Goal: Task Accomplishment & Management: Use online tool/utility

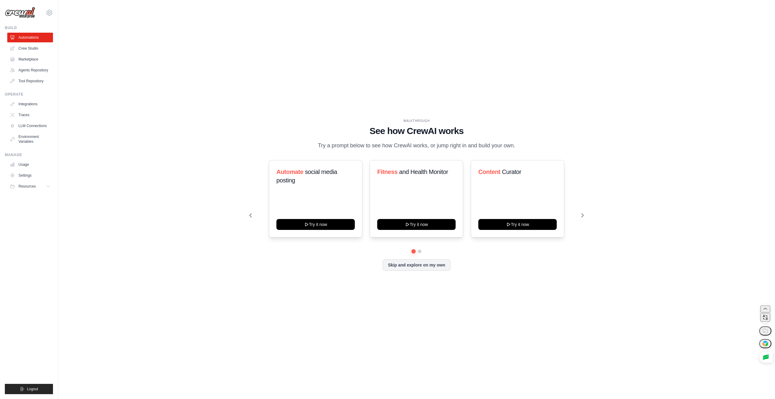
click at [418, 258] on div "Automate social media posting Try it now Fitness and Health Monitor Try it now …" at bounding box center [417, 215] width 334 height 111
click at [419, 254] on button at bounding box center [419, 251] width 5 height 5
click at [412, 253] on button at bounding box center [414, 251] width 4 height 4
click at [177, 261] on div "WALKTHROUGH See how CrewAI works Try a prompt below to see how CrewAI works, or…" at bounding box center [417, 199] width 698 height 387
click at [19, 11] on img at bounding box center [20, 13] width 30 height 12
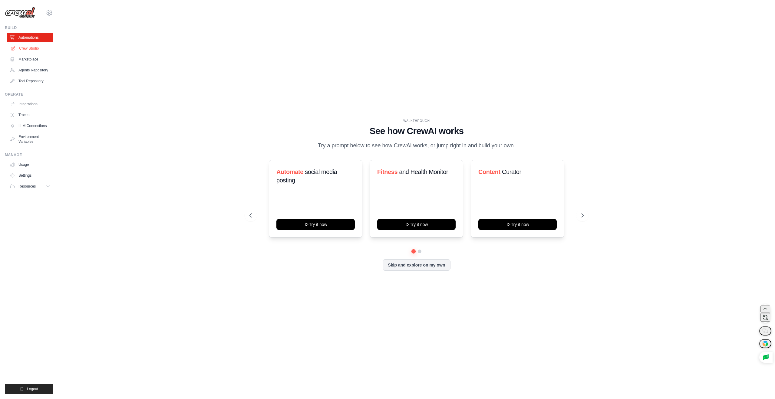
click at [41, 50] on link "Crew Studio" at bounding box center [31, 49] width 46 height 10
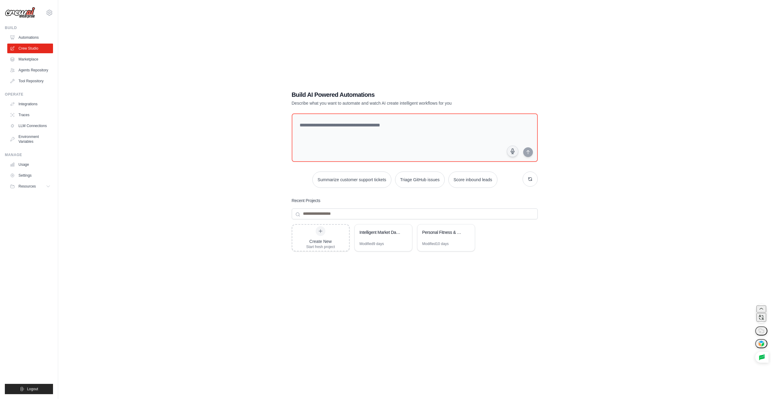
click at [309, 101] on p "Describe what you want to automate and watch AI create intelligent workflows fo…" at bounding box center [394, 103] width 204 height 6
click at [309, 100] on p "Describe what you want to automate and watch AI create intelligent workflows fo…" at bounding box center [394, 103] width 204 height 6
click at [271, 99] on div "Build AI Powered Automations Describe what you want to automate and watch AI cr…" at bounding box center [414, 205] width 693 height 399
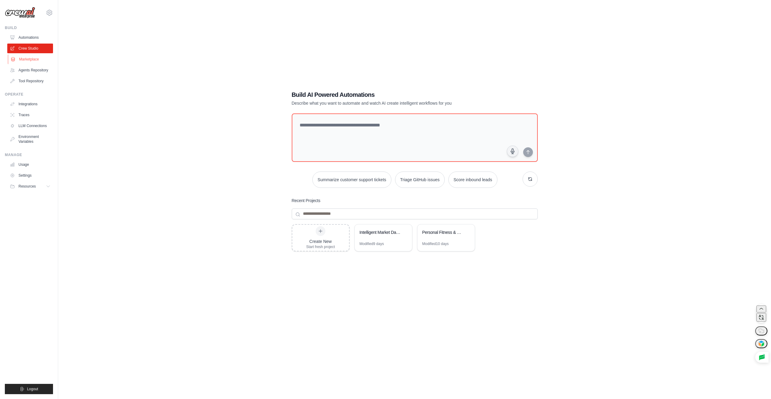
click at [31, 59] on link "Marketplace" at bounding box center [31, 60] width 46 height 10
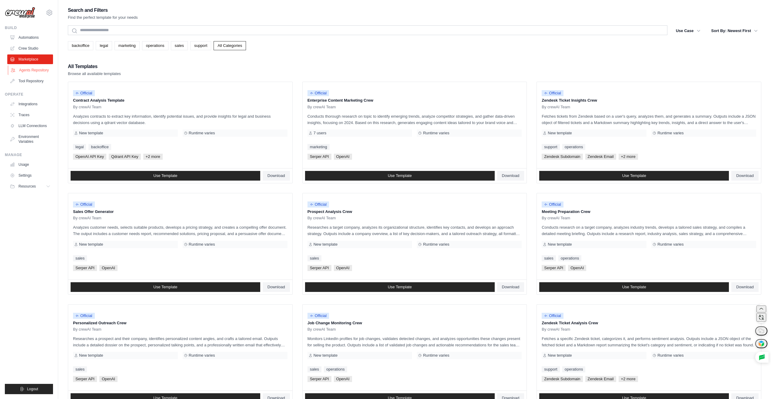
click at [38, 69] on link "Agents Repository" at bounding box center [31, 70] width 46 height 10
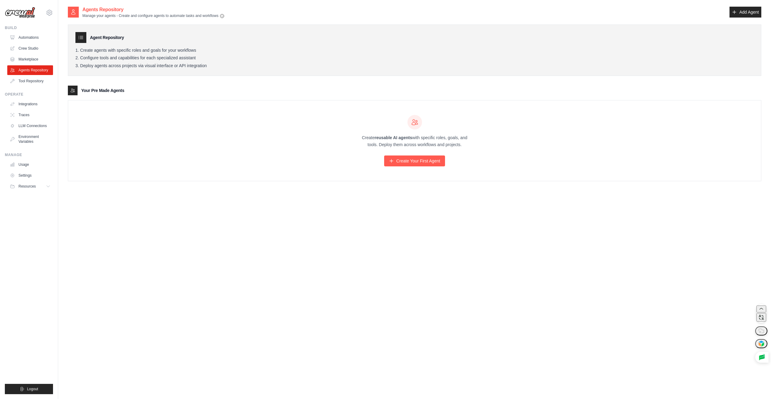
click at [97, 93] on h3 "Your Pre Made Agents" at bounding box center [102, 91] width 43 height 6
click at [191, 80] on div "Agent Repository Create agents with specific roles and goals for your workflows…" at bounding box center [414, 99] width 693 height 163
click at [82, 40] on icon at bounding box center [81, 38] width 6 height 6
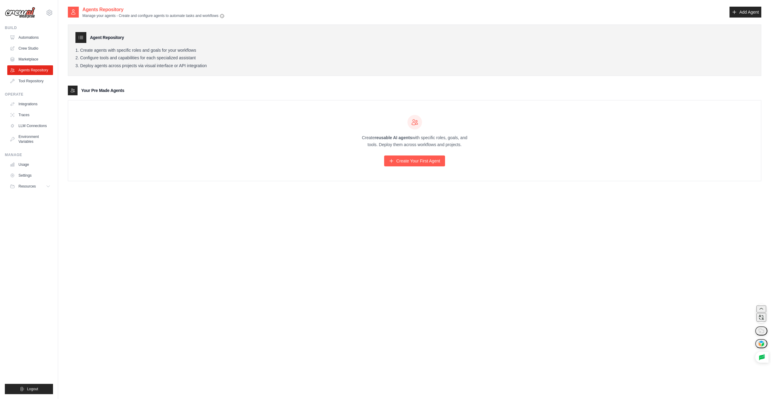
click at [114, 38] on h3 "Agent Repository" at bounding box center [107, 38] width 34 height 6
click at [137, 36] on div "Agent Repository" at bounding box center [414, 37] width 678 height 11
drag, startPoint x: 176, startPoint y: 15, endPoint x: 193, endPoint y: 15, distance: 17.3
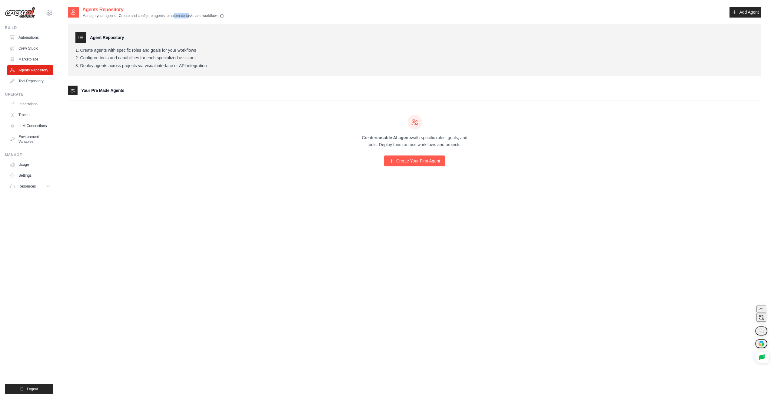
click at [193, 15] on p "Manage your agents - Create and configure agents to automate tasks and workflows" at bounding box center [153, 15] width 142 height 5
click at [183, 14] on p "Manage your agents - Create and configure agents to automate tasks and workflows" at bounding box center [153, 15] width 142 height 5
click at [749, 16] on link "Add Agent" at bounding box center [745, 12] width 32 height 11
click at [748, 12] on link "Add Agent" at bounding box center [745, 12] width 32 height 11
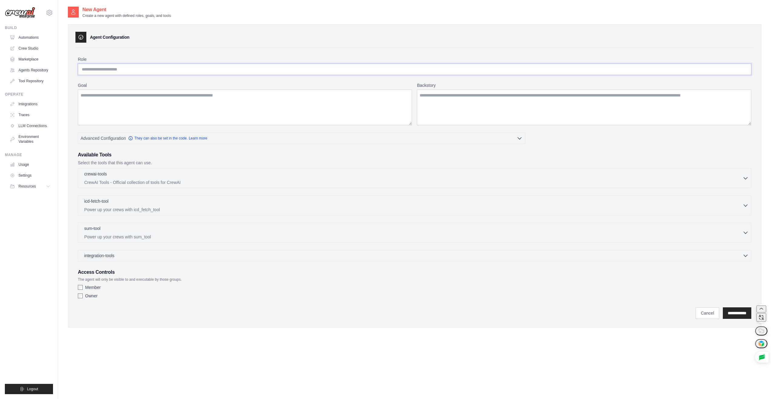
click at [141, 67] on input "Role" at bounding box center [414, 70] width 673 height 12
click at [266, 57] on label "Role" at bounding box center [414, 59] width 673 height 6
click at [266, 64] on input "Role" at bounding box center [414, 70] width 673 height 12
click at [114, 138] on span "Advanced Configuration" at bounding box center [103, 138] width 45 height 6
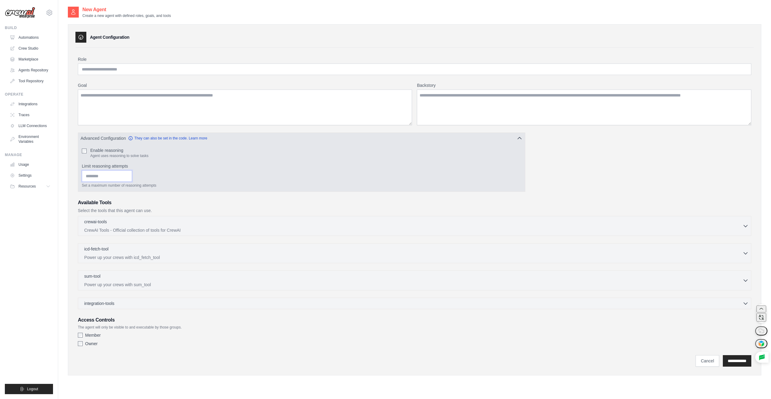
click at [121, 178] on input "Limit reasoning attempts" at bounding box center [107, 177] width 50 height 12
click at [112, 189] on div "Enable reasoning Agent uses reasoning to solve tasks Limit reasoning attempts S…" at bounding box center [301, 168] width 447 height 48
click at [114, 186] on p "Set a maximum number of reasoning attempts" at bounding box center [301, 185] width 439 height 5
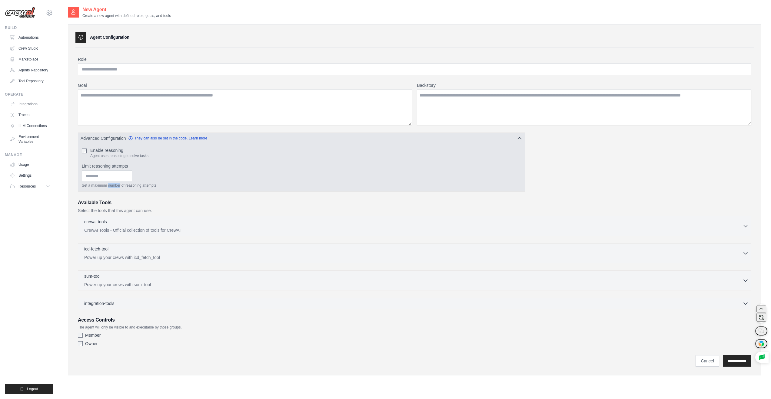
click at [114, 186] on p "Set a maximum number of reasoning attempts" at bounding box center [301, 185] width 439 height 5
click at [115, 179] on input "Limit reasoning attempts" at bounding box center [107, 177] width 50 height 12
click at [144, 190] on div "Enable reasoning Agent uses reasoning to solve tasks Limit reasoning attempts S…" at bounding box center [301, 168] width 447 height 48
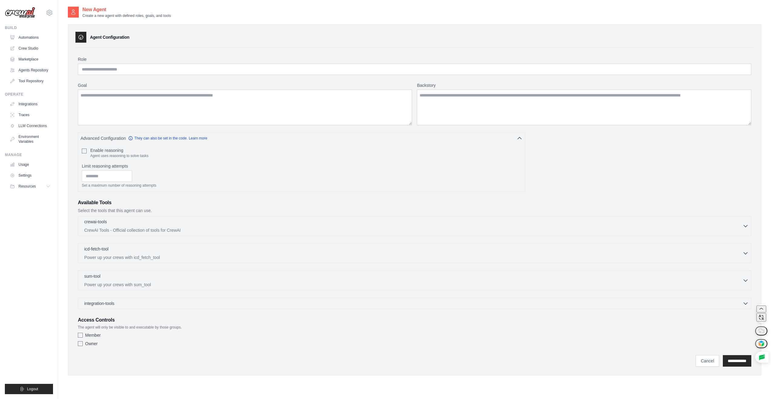
click at [100, 321] on h3 "Access Controls" at bounding box center [414, 320] width 673 height 7
click at [217, 321] on h3 "Access Controls" at bounding box center [414, 320] width 673 height 7
click at [103, 325] on p "The agent will only be visible to and executable by those groups." at bounding box center [414, 327] width 673 height 5
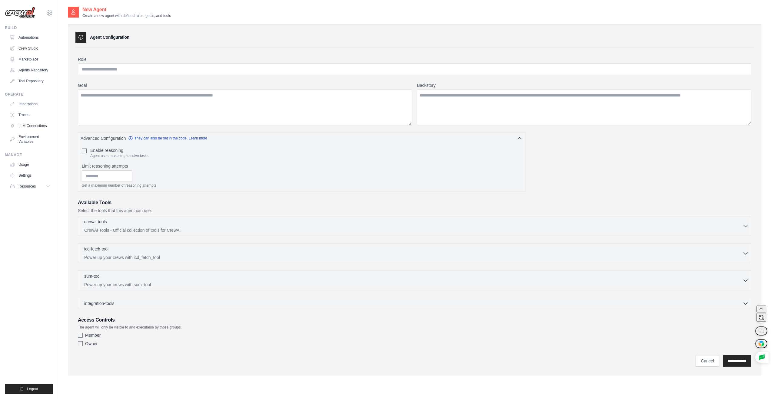
click at [167, 326] on p "The agent will only be visible to and executable by those groups." at bounding box center [414, 327] width 673 height 5
click at [134, 326] on p "The agent will only be visible to and executable by those groups." at bounding box center [414, 327] width 673 height 5
click at [91, 342] on label "Owner" at bounding box center [91, 344] width 12 height 6
click at [89, 348] on div "Member Owner" at bounding box center [414, 341] width 673 height 17
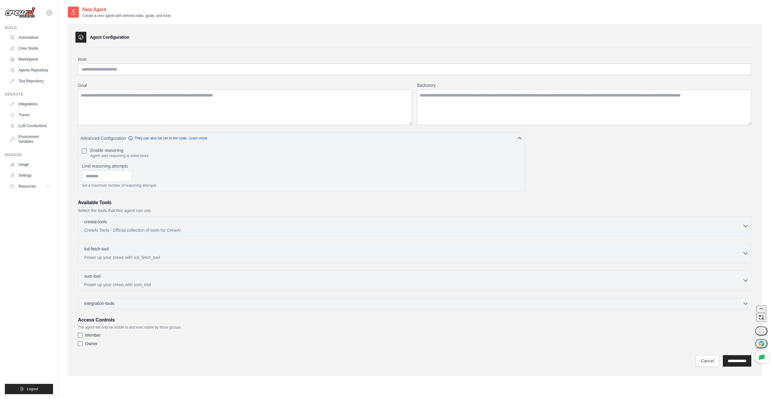
click at [89, 344] on label "Owner" at bounding box center [91, 344] width 12 height 6
click at [124, 224] on div "crewai-tools 0 selected" at bounding box center [413, 222] width 658 height 7
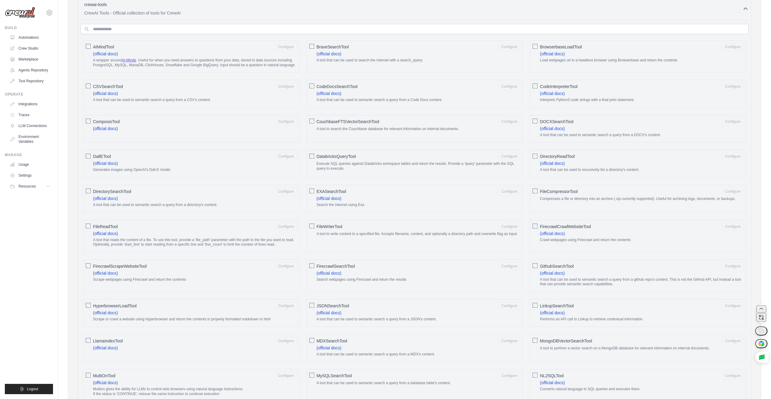
scroll to position [6, 0]
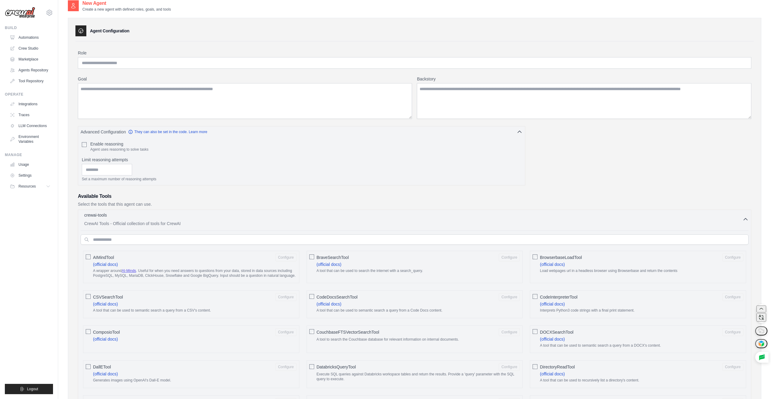
click at [144, 213] on div "crewai-tools 0 selected" at bounding box center [413, 215] width 658 height 7
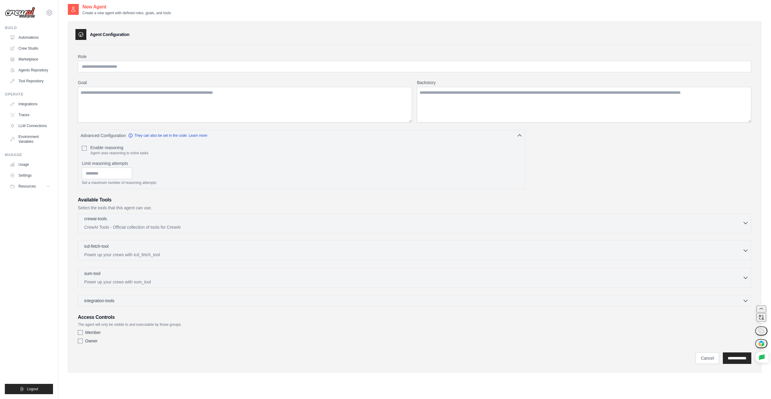
scroll to position [0, 0]
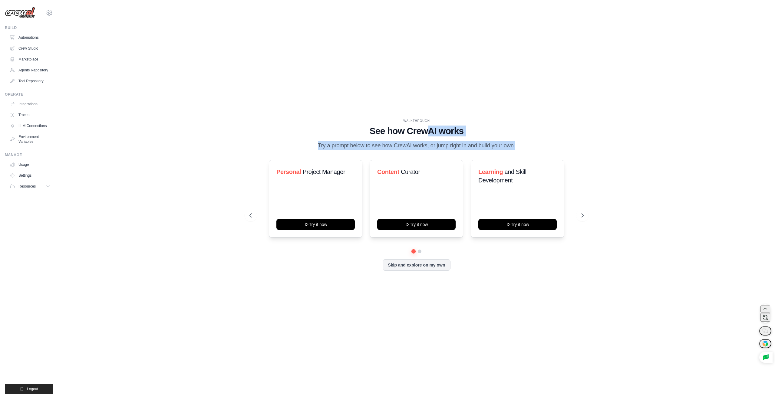
drag, startPoint x: 429, startPoint y: 127, endPoint x: 265, endPoint y: 163, distance: 167.4
click at [265, 163] on div "WALKTHROUGH See how CrewAI works Try a prompt below to see how CrewAI works, or…" at bounding box center [416, 200] width 349 height 162
click at [283, 147] on div "WALKTHROUGH See how CrewAI works Try a prompt below to see how CrewAI works, or…" at bounding box center [417, 134] width 334 height 31
click at [422, 253] on div at bounding box center [417, 252] width 334 height 4
click at [421, 254] on button at bounding box center [419, 251] width 5 height 5
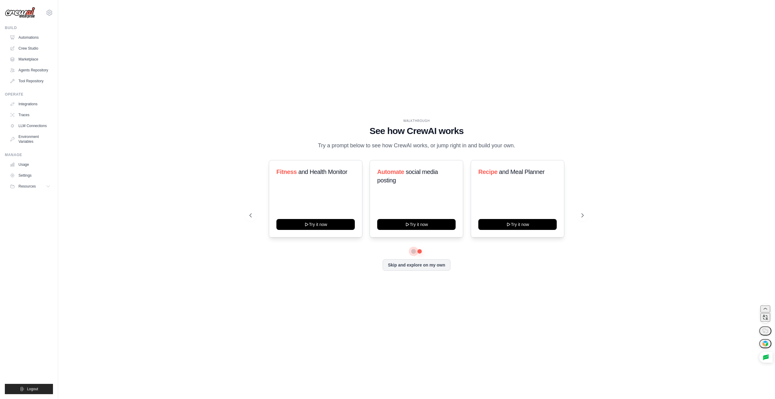
click at [413, 253] on button at bounding box center [414, 251] width 4 height 4
click at [332, 181] on div "Personal Project Manager" at bounding box center [316, 174] width 78 height 13
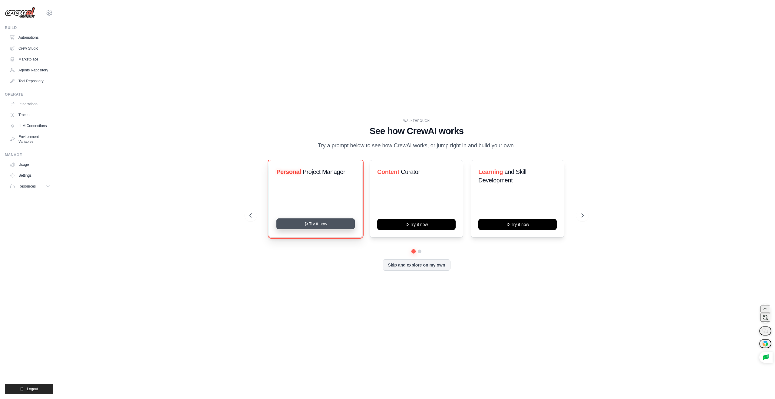
click at [333, 230] on button "Try it now" at bounding box center [316, 224] width 78 height 11
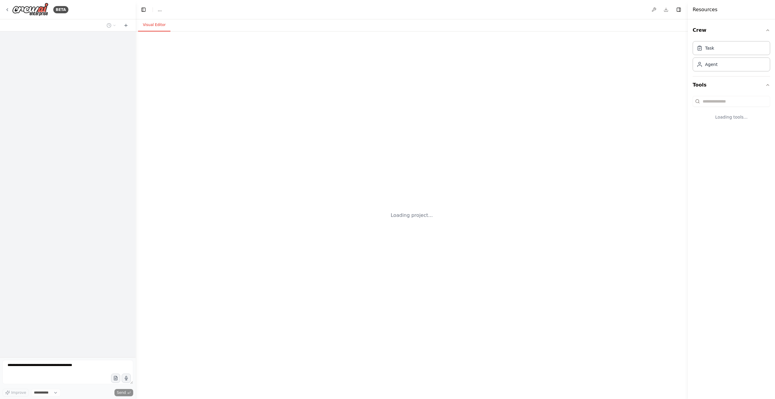
select select "****"
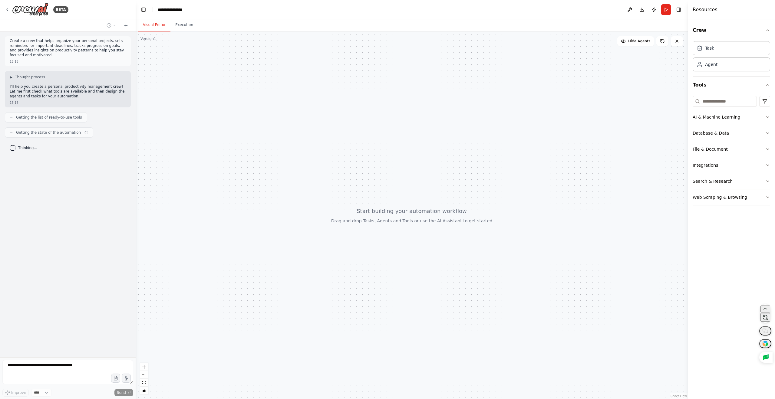
click at [41, 51] on p "Create a crew that helps organize your personal projects, sets reminders for im…" at bounding box center [68, 48] width 116 height 19
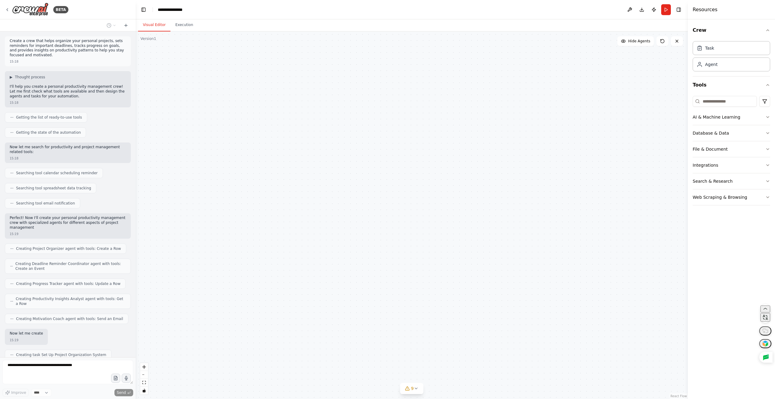
scroll to position [43, 0]
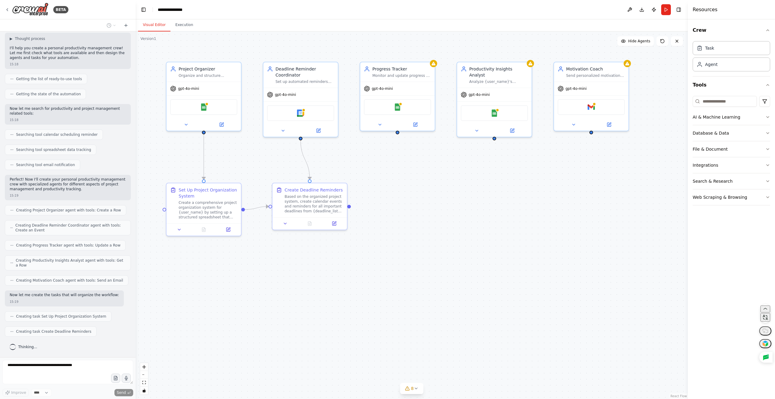
click at [202, 45] on div ".deletable-edge-delete-btn { width: 20px; height: 20px; border: 0px solid #ffff…" at bounding box center [412, 215] width 552 height 368
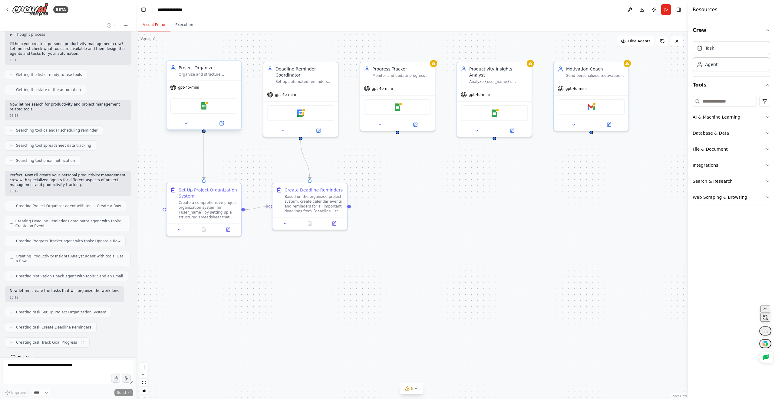
scroll to position [58, 0]
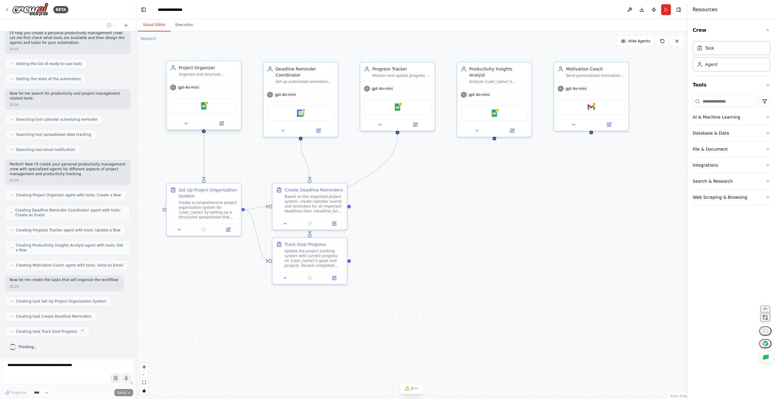
click at [219, 106] on div "Google Sheets" at bounding box center [203, 106] width 67 height 16
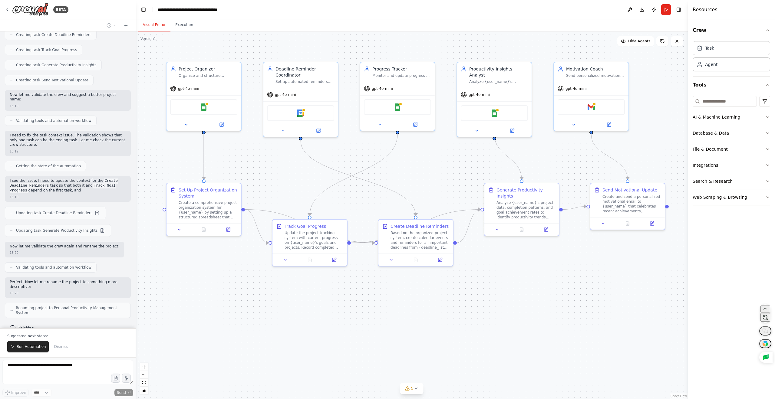
scroll to position [355, 0]
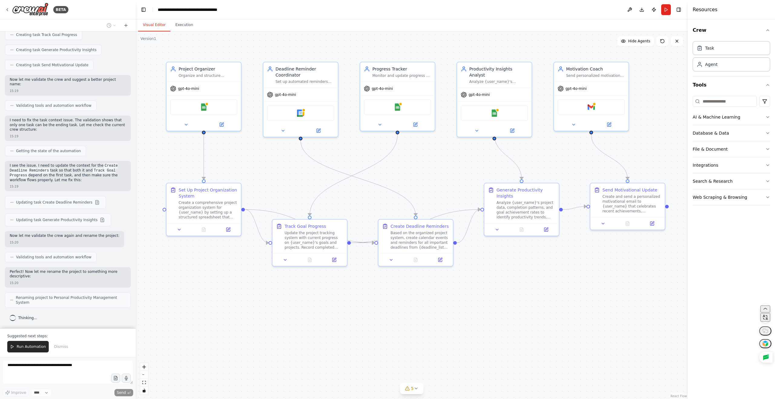
drag, startPoint x: 304, startPoint y: 179, endPoint x: 282, endPoint y: 177, distance: 22.2
click at [285, 178] on div ".deletable-edge-delete-btn { width: 20px; height: 20px; border: 0px solid #ffff…" at bounding box center [412, 215] width 552 height 368
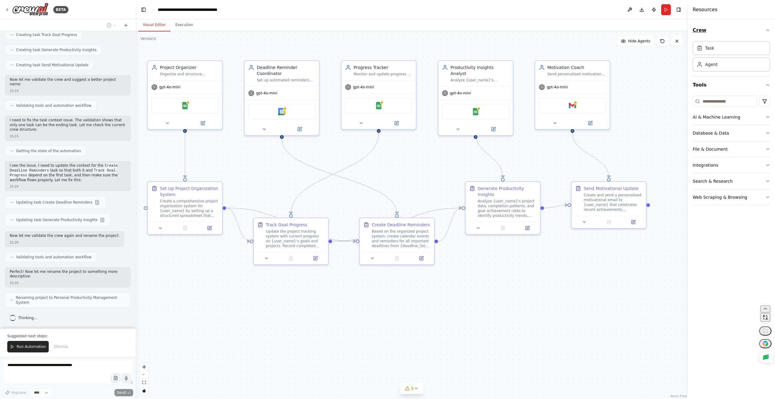
click at [699, 32] on button "Crew" at bounding box center [732, 30] width 78 height 17
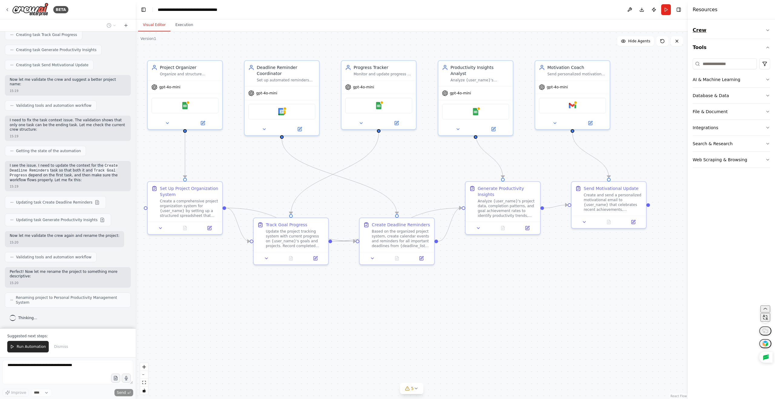
click at [701, 30] on button "Crew" at bounding box center [732, 30] width 78 height 17
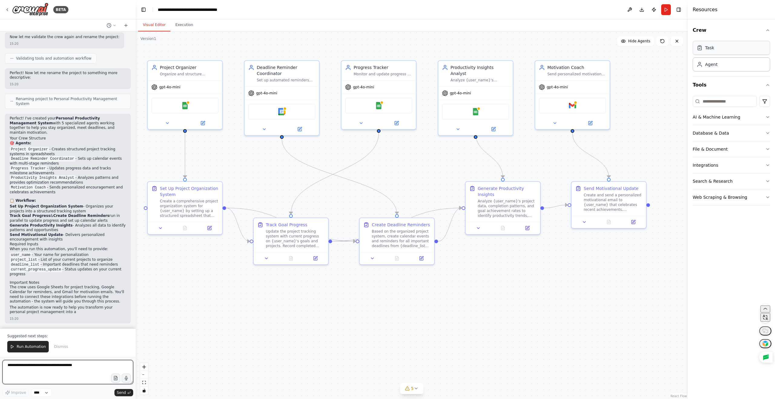
scroll to position [555, 0]
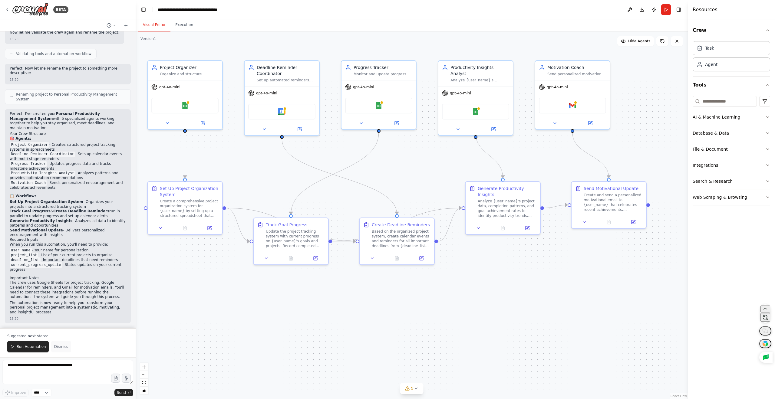
click at [62, 346] on span "Dismiss" at bounding box center [61, 347] width 14 height 5
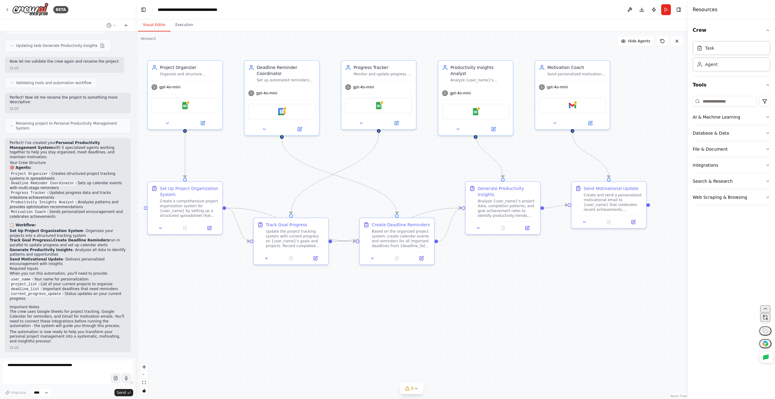
scroll to position [525, 0]
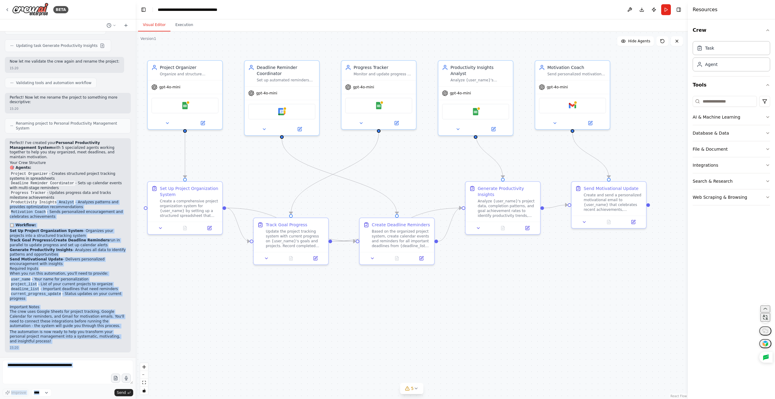
drag, startPoint x: 68, startPoint y: 221, endPoint x: 97, endPoint y: 393, distance: 174.7
click at [94, 399] on div "BETA Create a crew that helps organize your personal projects, sets reminders f…" at bounding box center [68, 199] width 136 height 399
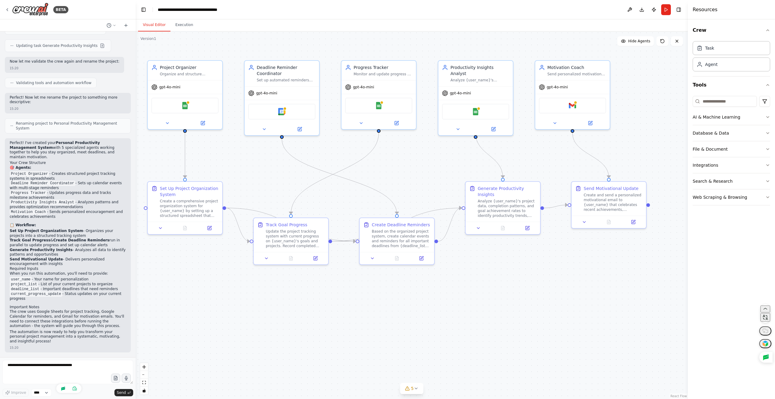
click at [59, 191] on li "Progress Tracker - Updates progress data and tracks milestone achievements" at bounding box center [68, 196] width 116 height 10
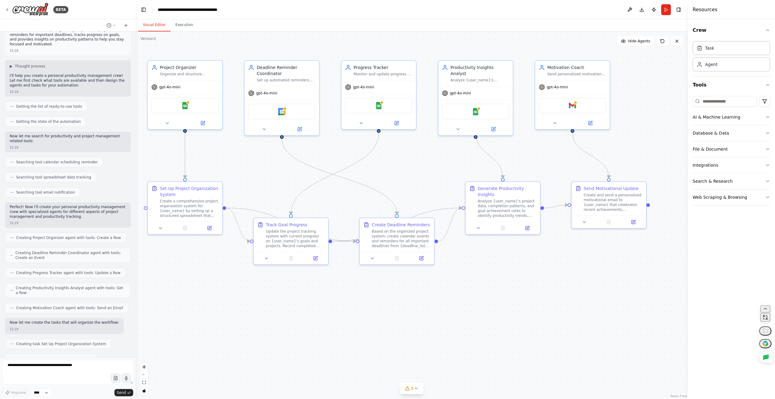
scroll to position [0, 0]
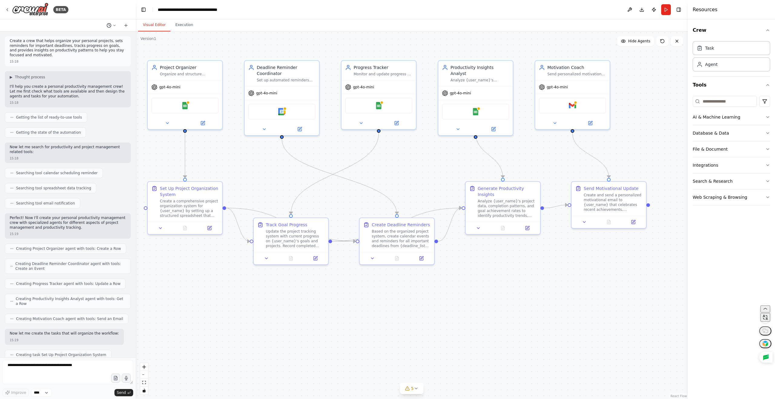
click at [115, 24] on icon at bounding box center [115, 26] width 4 height 4
click at [93, 37] on span "Create a crew that helps organize your personal projects, sets reminders for im…" at bounding box center [88, 37] width 45 height 5
click at [123, 25] on button at bounding box center [126, 25] width 10 height 7
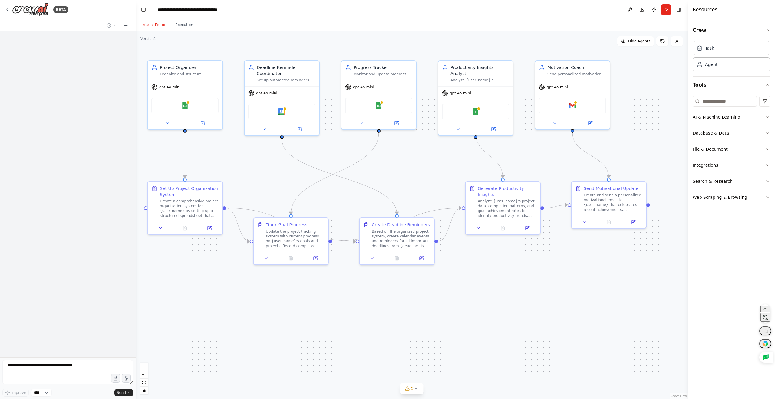
click at [123, 25] on button at bounding box center [126, 25] width 10 height 7
click at [129, 24] on button at bounding box center [126, 25] width 10 height 7
click at [108, 25] on icon at bounding box center [109, 25] width 5 height 5
click at [89, 75] on span "Create a crew that helps organize your personal projects, sets reminders for im…" at bounding box center [88, 76] width 45 height 5
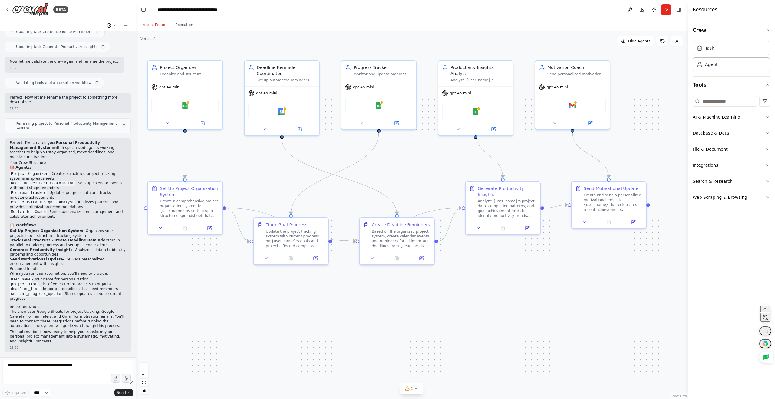
click at [115, 26] on icon at bounding box center [115, 26] width 4 height 4
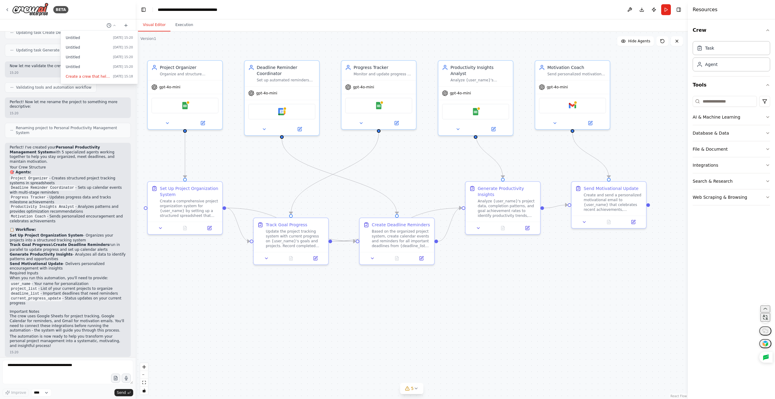
click at [87, 24] on div at bounding box center [68, 199] width 136 height 399
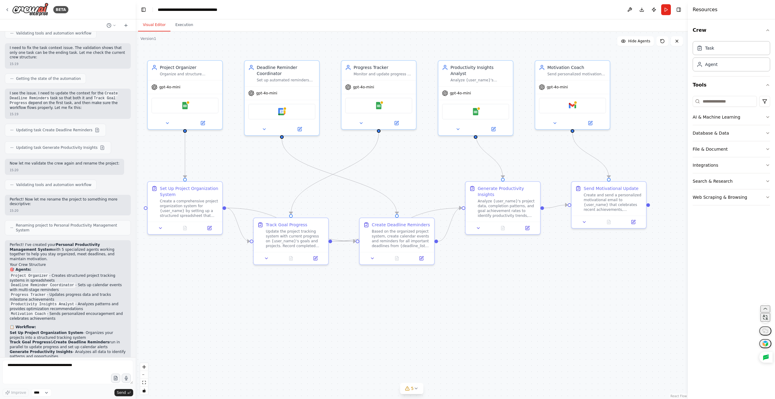
scroll to position [0, 0]
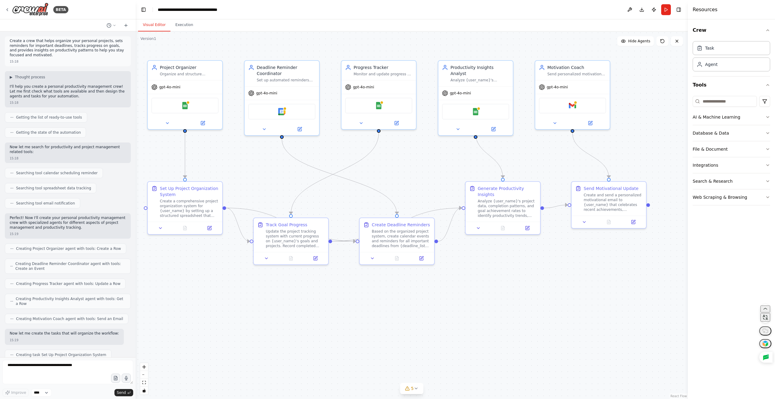
click at [8, 77] on div "▶ Thought process I'll help you create a personal productivity management crew!…" at bounding box center [68, 89] width 126 height 36
click at [10, 77] on span "▶" at bounding box center [11, 77] width 3 height 5
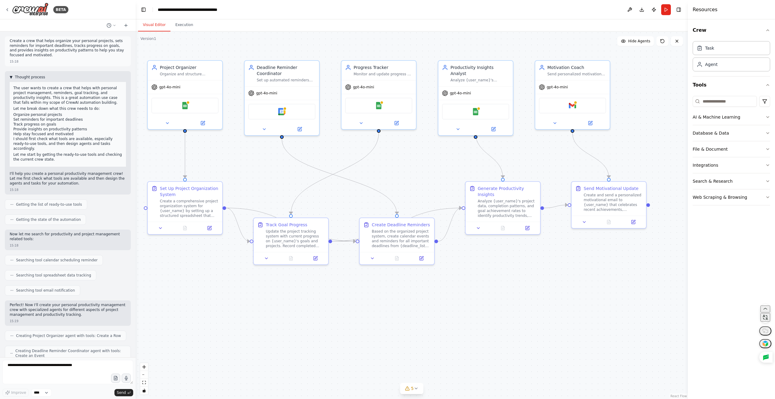
click at [20, 77] on span "Thought process" at bounding box center [30, 77] width 30 height 5
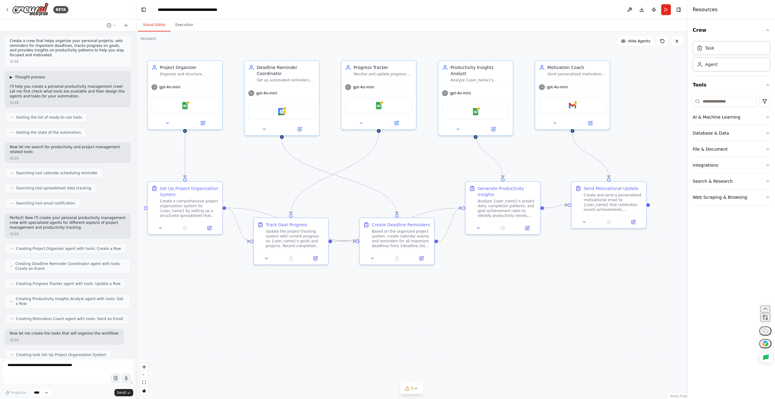
click at [20, 77] on span "Thought process" at bounding box center [30, 77] width 30 height 5
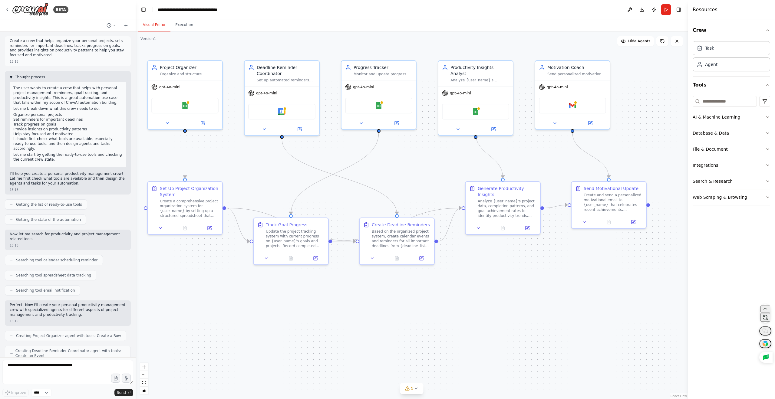
click at [13, 78] on button "▼ Thought process" at bounding box center [27, 77] width 35 height 5
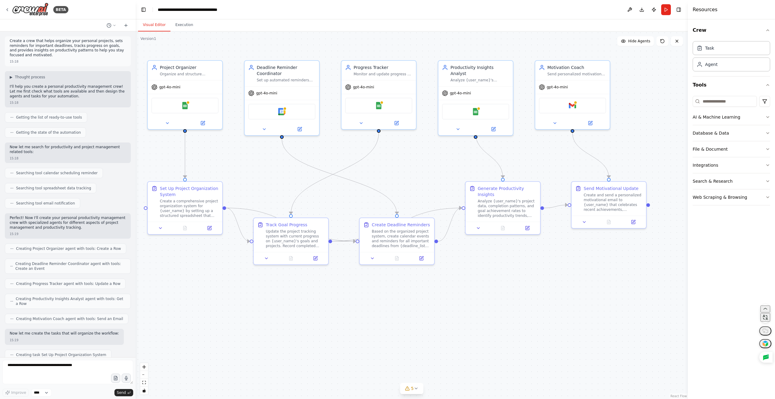
click at [33, 84] on div "▶ Thought process I'll help you create a personal productivity management crew!…" at bounding box center [68, 87] width 116 height 25
click at [61, 93] on p "I'll help you create a personal productivity management crew! Let me first chec…" at bounding box center [68, 91] width 116 height 14
click at [59, 88] on p "I'll help you create a personal productivity management crew! Let me first chec…" at bounding box center [68, 91] width 116 height 14
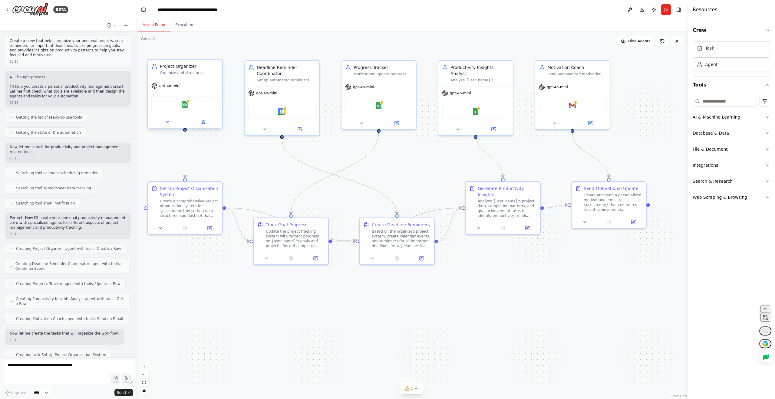
click at [174, 67] on div "Project Organizer" at bounding box center [189, 66] width 59 height 6
click at [189, 41] on div ".deletable-edge-delete-btn { width: 20px; height: 20px; border: 0px solid #ffff…" at bounding box center [412, 215] width 552 height 368
click at [183, 78] on div "Project Organizer Organize and structure {user_name}'s personal projects by cre…" at bounding box center [185, 69] width 75 height 19
click at [730, 63] on div "Agent" at bounding box center [732, 64] width 78 height 14
click at [721, 48] on div "Task" at bounding box center [732, 48] width 78 height 14
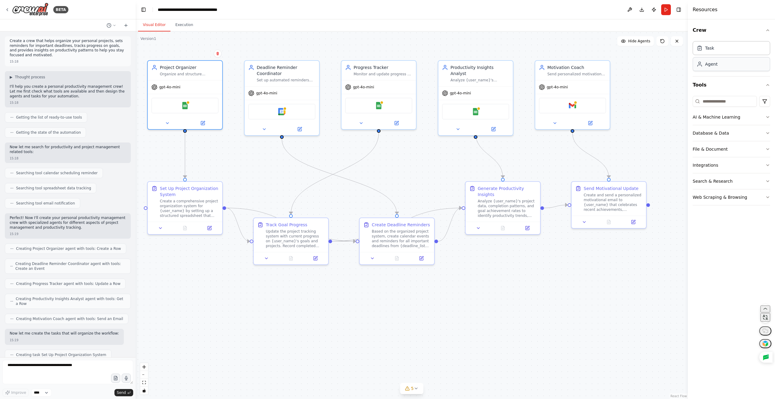
click at [718, 61] on div "Agent" at bounding box center [732, 64] width 78 height 14
click at [167, 72] on div "Organize and structure {user_name}'s personal projects by creating detailed pro…" at bounding box center [189, 73] width 59 height 5
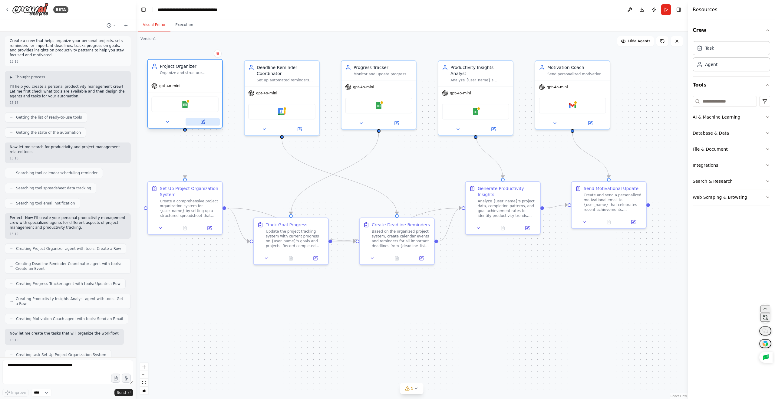
click at [201, 122] on icon at bounding box center [203, 122] width 4 height 4
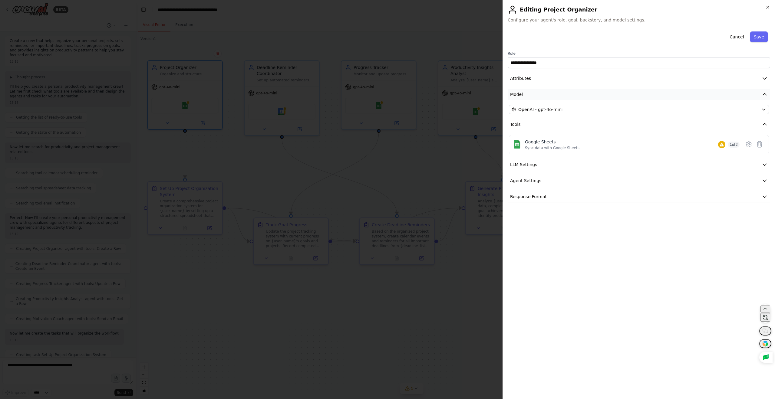
click at [528, 94] on button "Model" at bounding box center [639, 94] width 263 height 11
click at [539, 98] on button "Model" at bounding box center [639, 94] width 263 height 11
click at [522, 7] on h2 "Editing Project Organizer" at bounding box center [639, 10] width 263 height 10
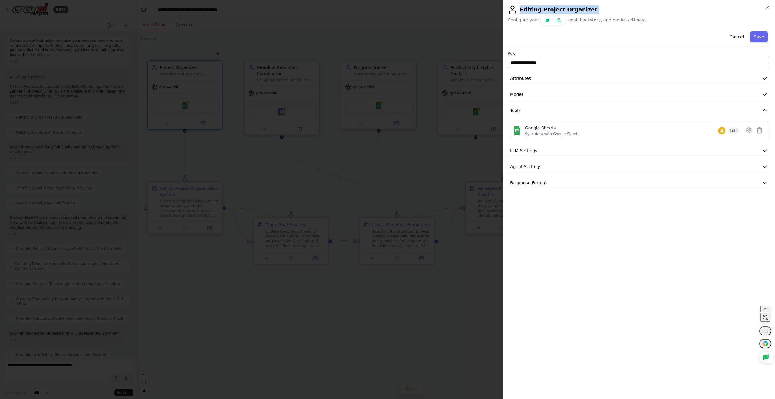
click at [522, 7] on h2 "Editing Project Organizer" at bounding box center [639, 10] width 263 height 10
drag, startPoint x: 458, startPoint y: 30, endPoint x: 598, endPoint y: 14, distance: 141.4
click at [458, 30] on div at bounding box center [387, 199] width 775 height 399
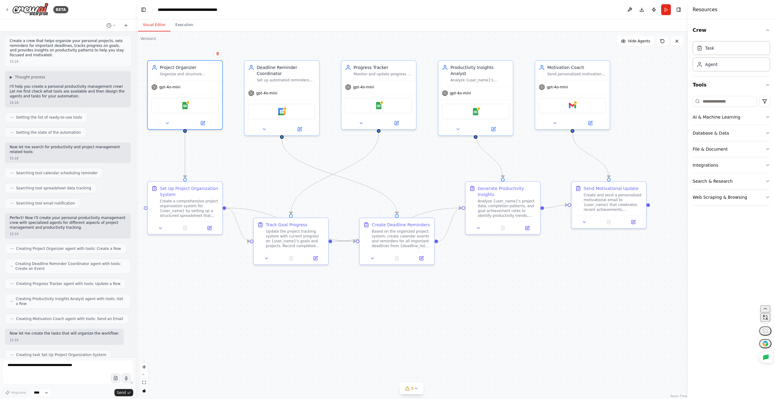
click at [157, 156] on div ".deletable-edge-delete-btn { width: 20px; height: 20px; border: 0px solid #ffff…" at bounding box center [412, 215] width 552 height 368
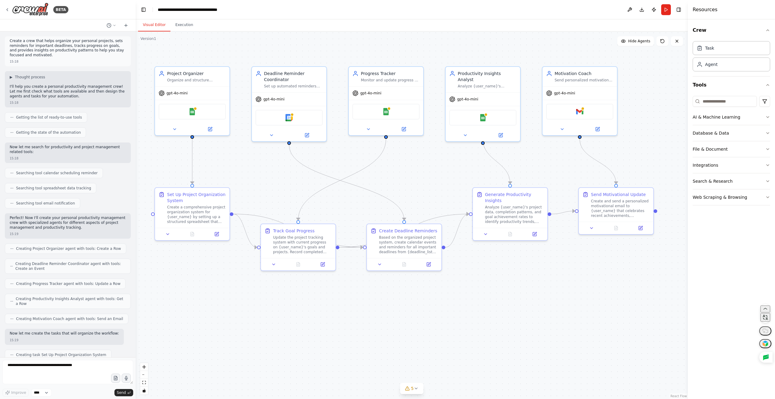
drag, startPoint x: 162, startPoint y: 151, endPoint x: 169, endPoint y: 157, distance: 9.5
click at [169, 157] on div ".deletable-edge-delete-btn { width: 20px; height: 20px; border: 0px solid #ffff…" at bounding box center [412, 215] width 552 height 368
click at [705, 28] on button "Crew" at bounding box center [732, 30] width 78 height 17
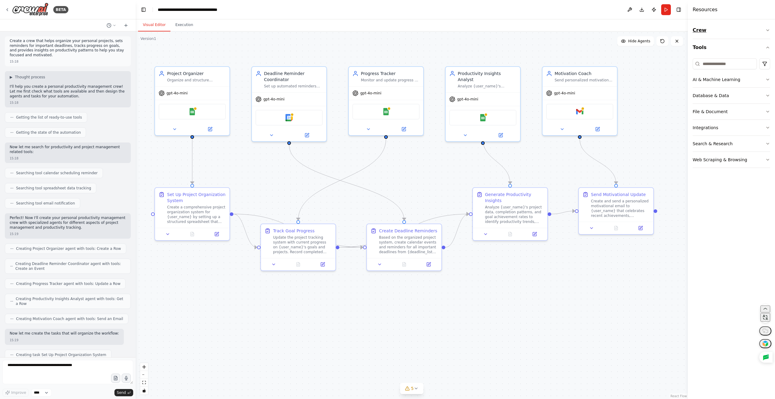
click at [704, 29] on button "Crew" at bounding box center [732, 30] width 78 height 17
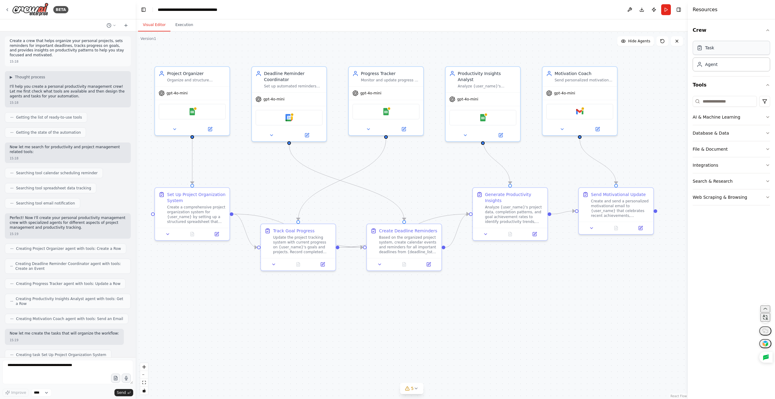
click at [709, 53] on div "Task" at bounding box center [732, 48] width 78 height 14
click at [728, 46] on div "Task" at bounding box center [732, 48] width 78 height 14
click at [721, 61] on div "Agent" at bounding box center [732, 64] width 78 height 14
click at [726, 51] on div "Task" at bounding box center [732, 48] width 78 height 14
drag, startPoint x: 197, startPoint y: 109, endPoint x: 197, endPoint y: 127, distance: 17.6
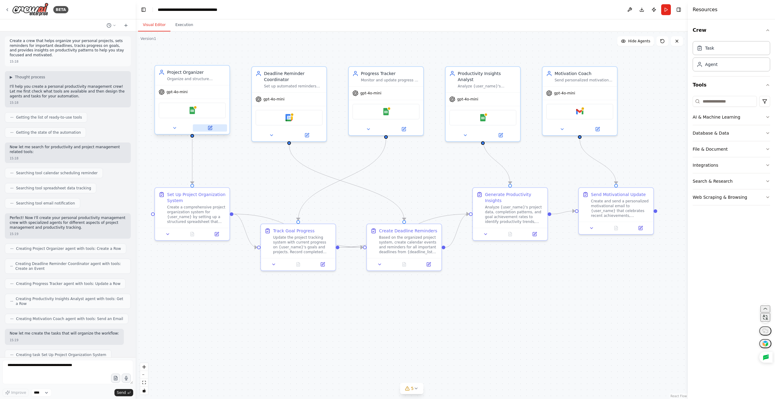
click at [197, 110] on div "Google Sheets" at bounding box center [192, 111] width 67 height 16
click at [212, 134] on div "Project Organizer Organize and structure {user_name}'s personal projects by cre…" at bounding box center [192, 100] width 76 height 70
click at [179, 131] on button at bounding box center [174, 127] width 34 height 7
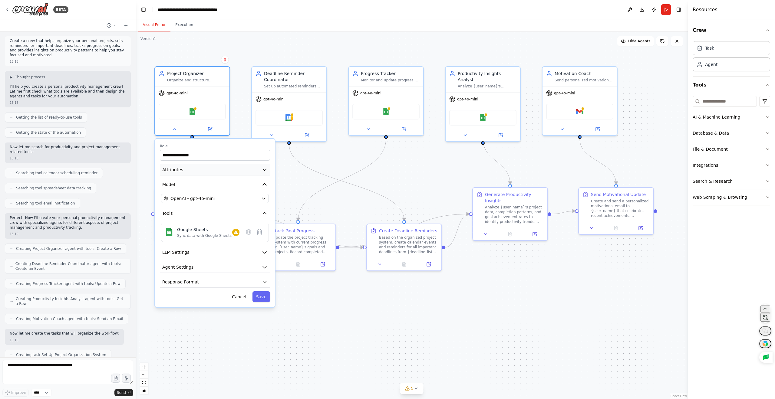
click at [204, 168] on button "Attributes" at bounding box center [215, 169] width 110 height 11
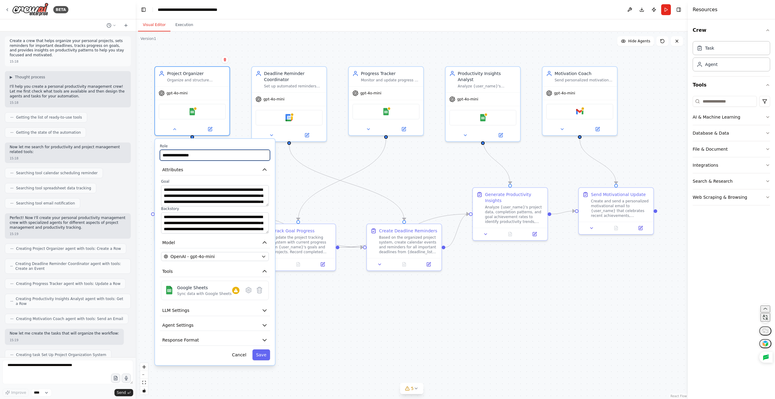
click at [242, 151] on input "**********" at bounding box center [215, 155] width 110 height 11
click at [208, 196] on textarea "**********" at bounding box center [215, 195] width 108 height 21
click at [181, 192] on textarea "**********" at bounding box center [215, 195] width 108 height 21
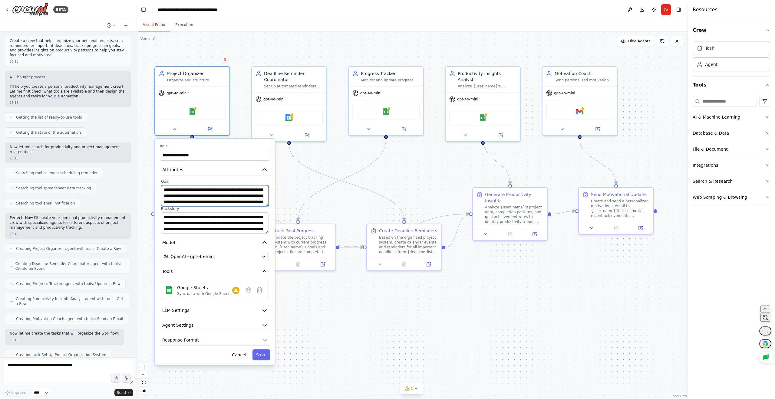
scroll to position [12, 0]
drag, startPoint x: 186, startPoint y: 189, endPoint x: 187, endPoint y: 237, distance: 48.2
click at [187, 237] on div "**********" at bounding box center [215, 252] width 120 height 227
click at [201, 198] on textarea "**********" at bounding box center [215, 195] width 108 height 21
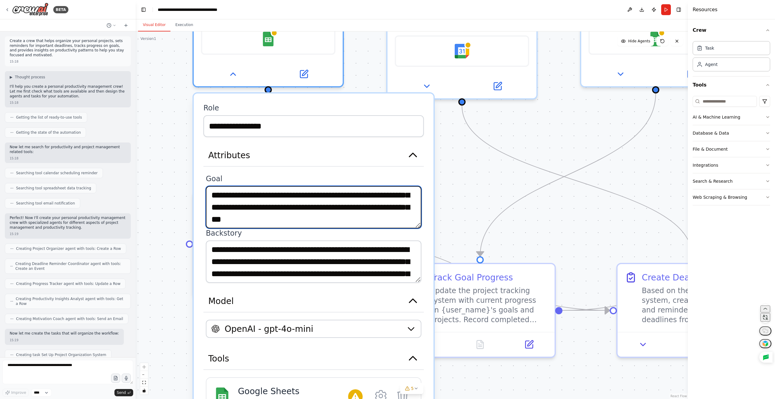
click at [253, 199] on textarea "**********" at bounding box center [314, 207] width 216 height 42
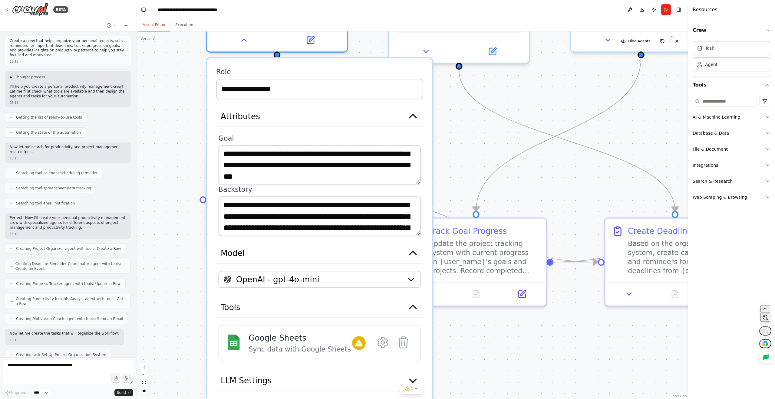
click at [344, 322] on div "**********" at bounding box center [319, 271] width 225 height 426
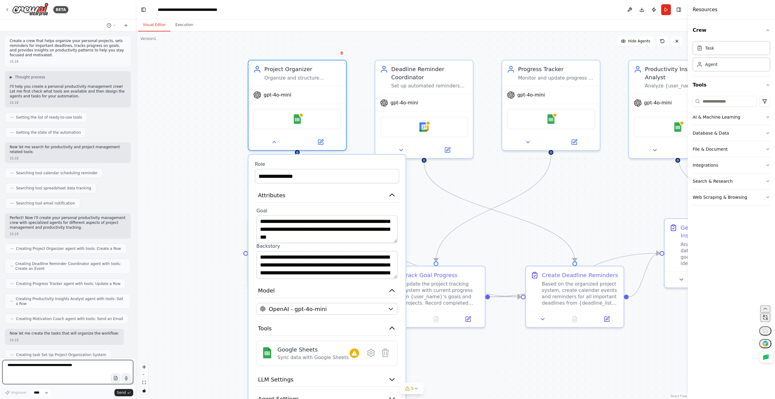
click at [45, 365] on textarea at bounding box center [67, 372] width 131 height 24
type textarea "*"
